Goal: Communication & Community: Answer question/provide support

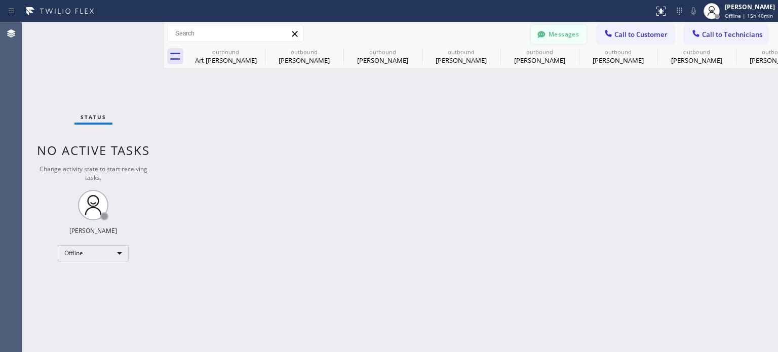
click at [552, 30] on button "Messages" at bounding box center [559, 34] width 56 height 19
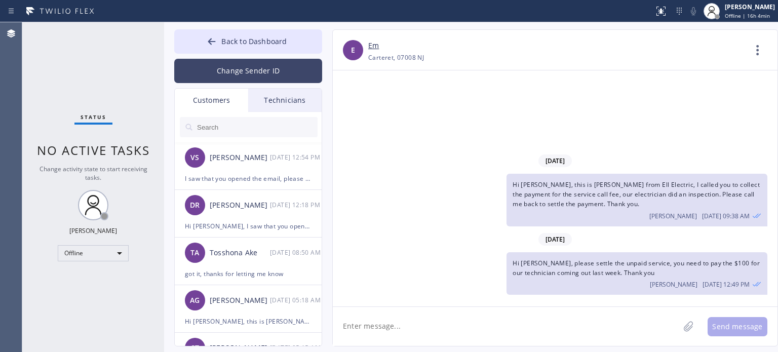
click at [218, 67] on button "Change Sender ID" at bounding box center [248, 71] width 148 height 24
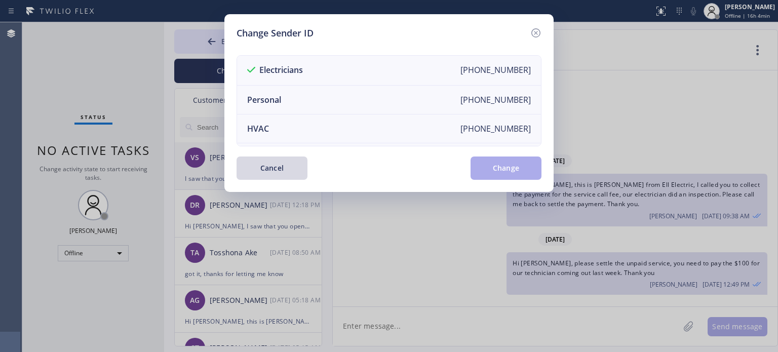
drag, startPoint x: 282, startPoint y: 167, endPoint x: 249, endPoint y: 171, distance: 33.6
click at [282, 168] on button "Cancel" at bounding box center [272, 168] width 71 height 23
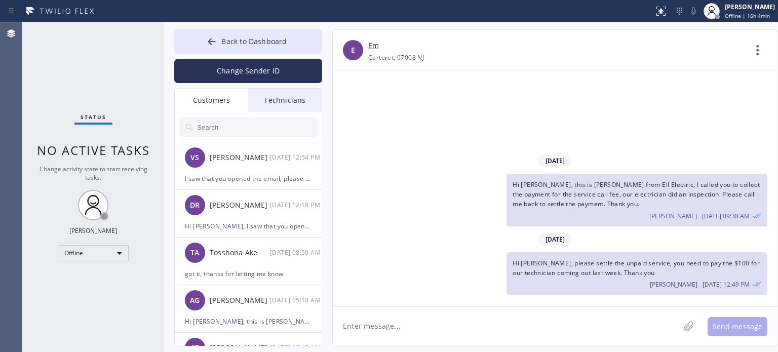
click at [229, 121] on input "text" at bounding box center [257, 127] width 122 height 20
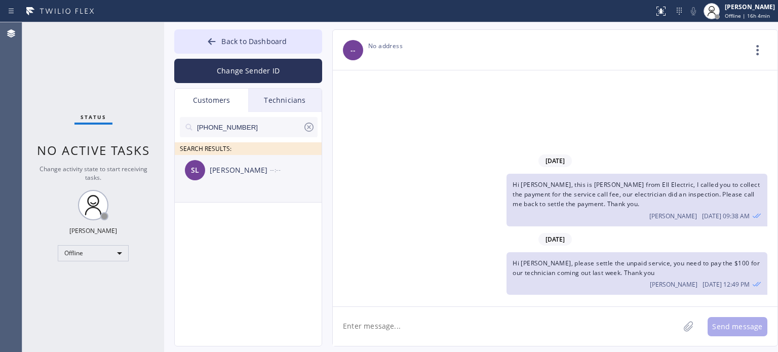
click at [229, 166] on div "[PERSON_NAME]" at bounding box center [240, 171] width 60 height 12
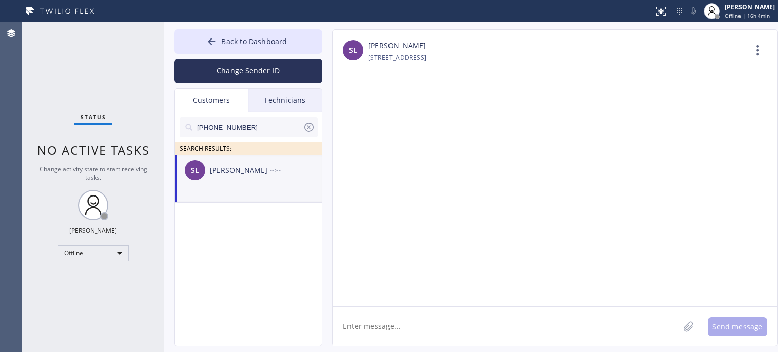
click at [376, 320] on textarea at bounding box center [506, 326] width 346 height 39
paste textarea "[PERSON_NAME] Electrical"
click at [588, 325] on textarea "Hi [PERSON_NAME], this is [PERSON_NAME] from [PERSON_NAME] Electrical," at bounding box center [515, 326] width 365 height 39
paste textarea "I already sent the paid invoice to your email. Please check your inbox or spam …"
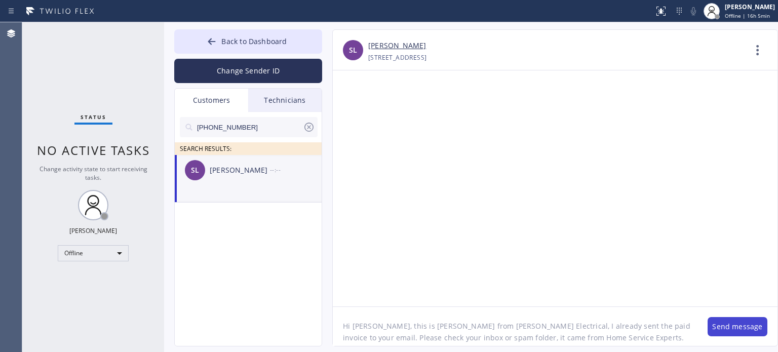
type textarea "Hi [PERSON_NAME], this is [PERSON_NAME] from [PERSON_NAME] Electrical, I alread…"
click at [723, 332] on button "Send message" at bounding box center [738, 326] width 60 height 19
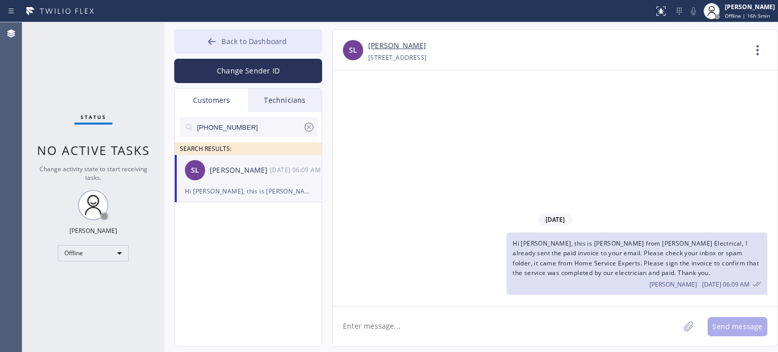
click at [256, 33] on button "Back to Dashboard" at bounding box center [248, 41] width 148 height 24
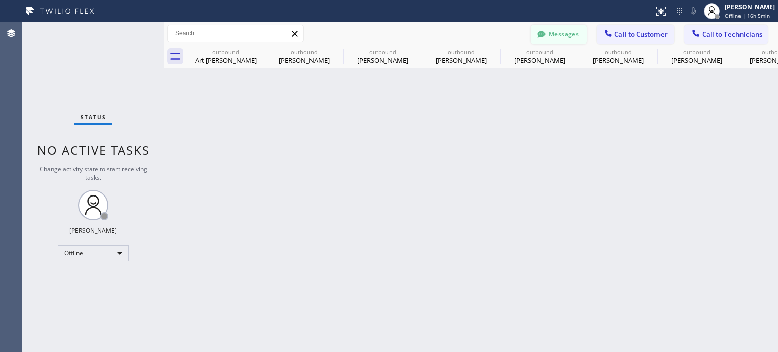
click at [548, 29] on button "Messages" at bounding box center [559, 34] width 56 height 19
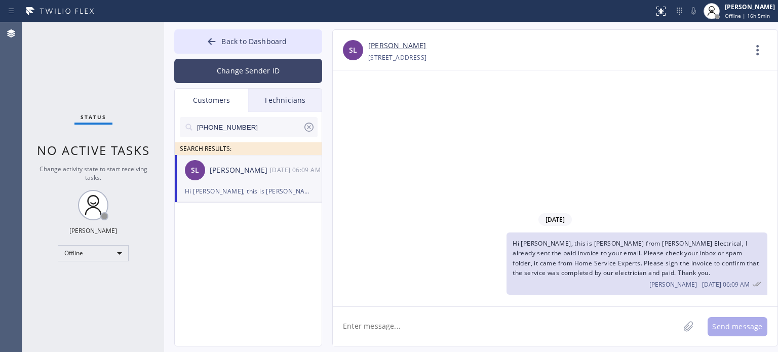
click at [209, 75] on button "Change Sender ID" at bounding box center [248, 71] width 148 height 24
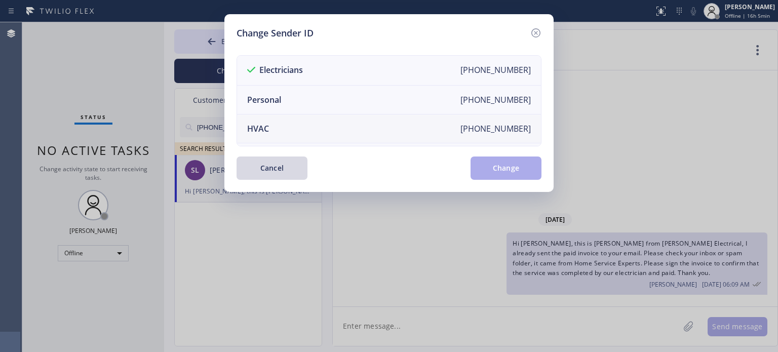
click at [336, 120] on li "HVAC [PHONE_NUMBER]" at bounding box center [389, 128] width 304 height 29
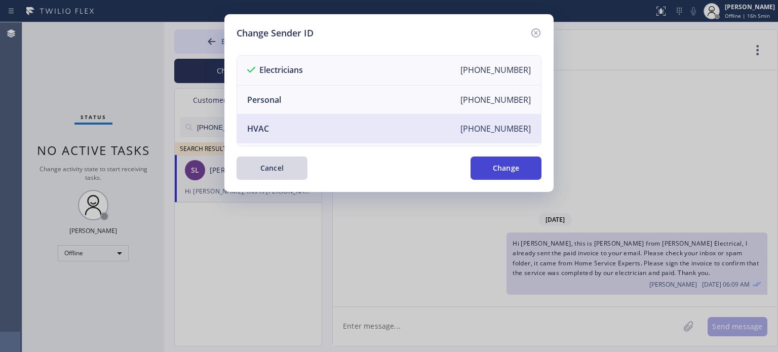
click at [498, 167] on button "Change" at bounding box center [506, 168] width 71 height 23
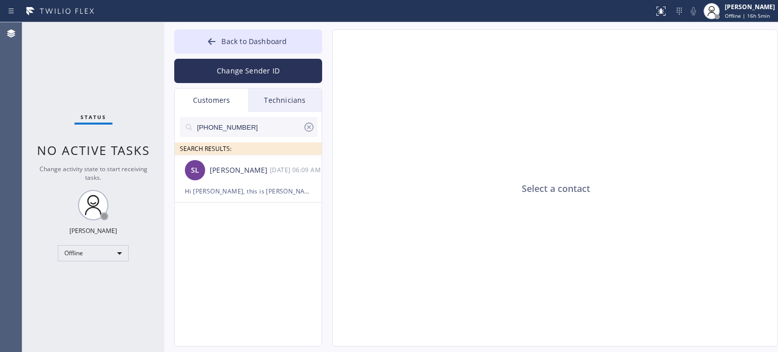
click at [308, 126] on icon at bounding box center [309, 127] width 12 height 12
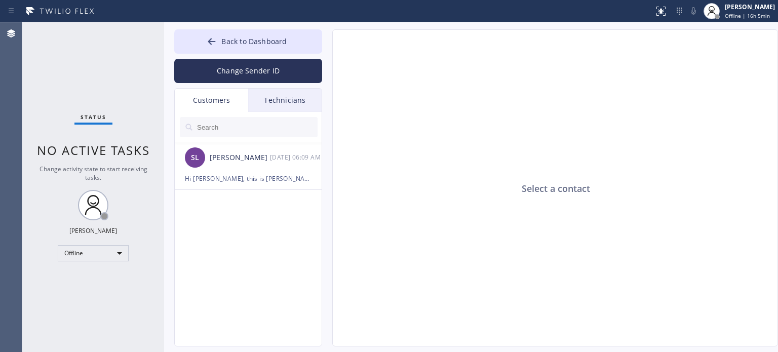
click at [225, 96] on div "Customers" at bounding box center [211, 100] width 73 height 23
click at [284, 101] on div "Technicians" at bounding box center [284, 100] width 73 height 23
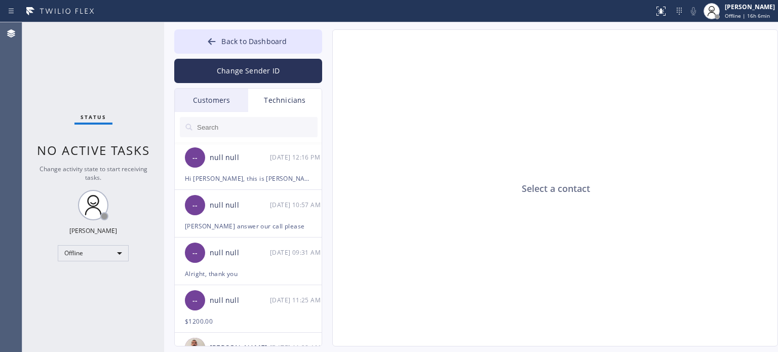
click at [224, 99] on div "Customers" at bounding box center [211, 100] width 73 height 23
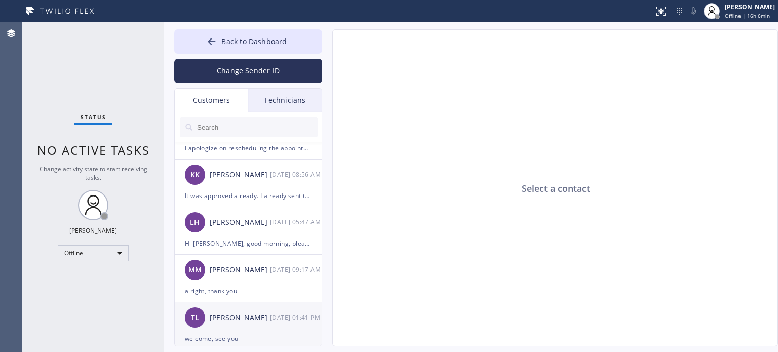
scroll to position [253, 0]
